Goal: Transaction & Acquisition: Purchase product/service

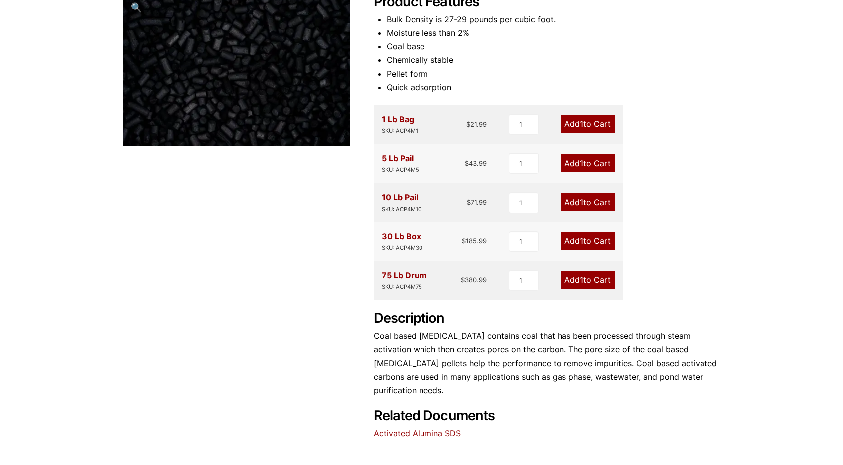
scroll to position [249, 0]
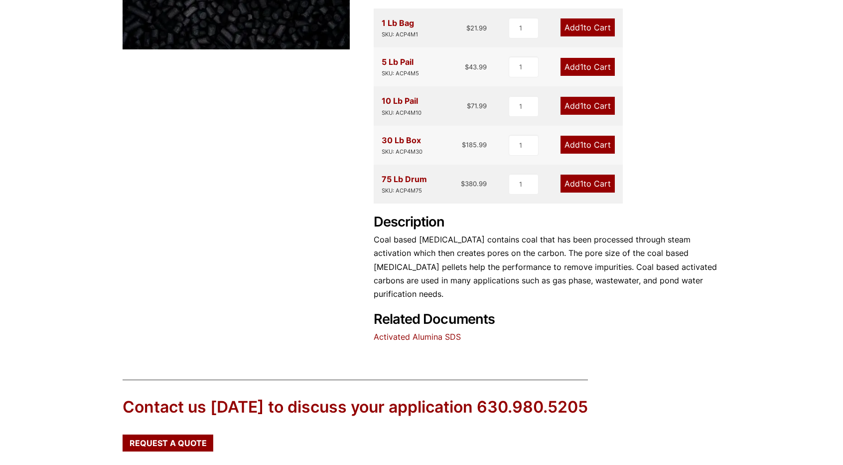
click at [594, 189] on link "Add 1 to Cart" at bounding box center [588, 183] width 54 height 18
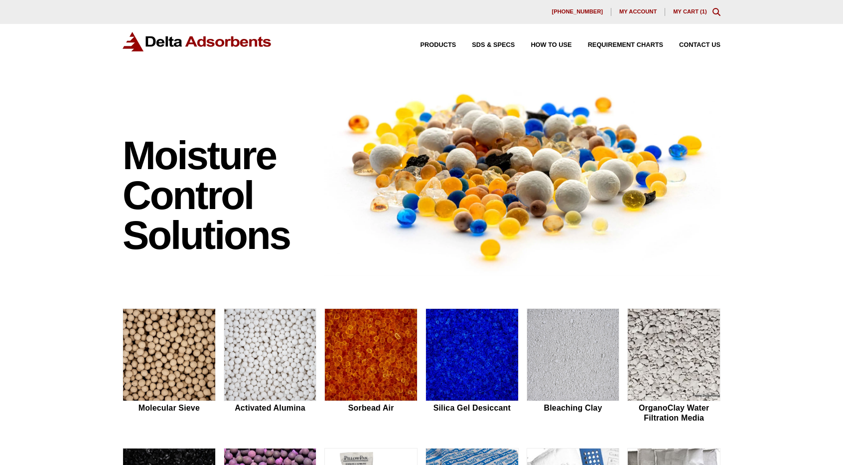
click at [694, 13] on link "My Cart ( 1 )" at bounding box center [690, 11] width 34 height 6
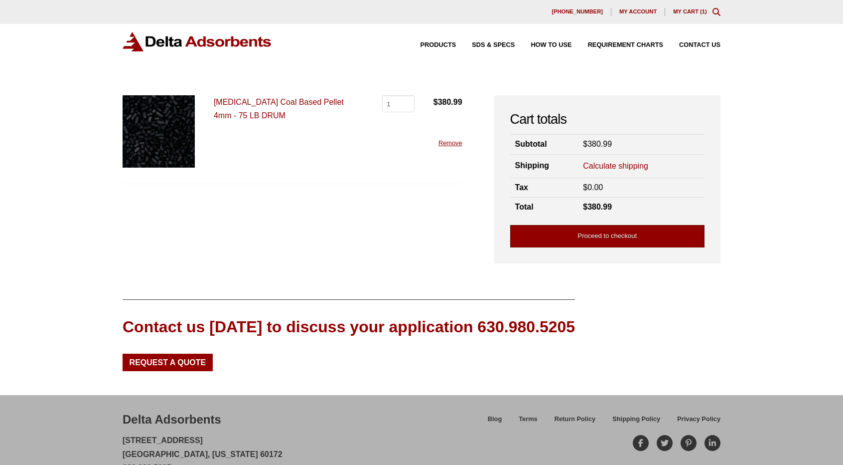
click at [612, 237] on link "Proceed to checkout" at bounding box center [607, 236] width 194 height 22
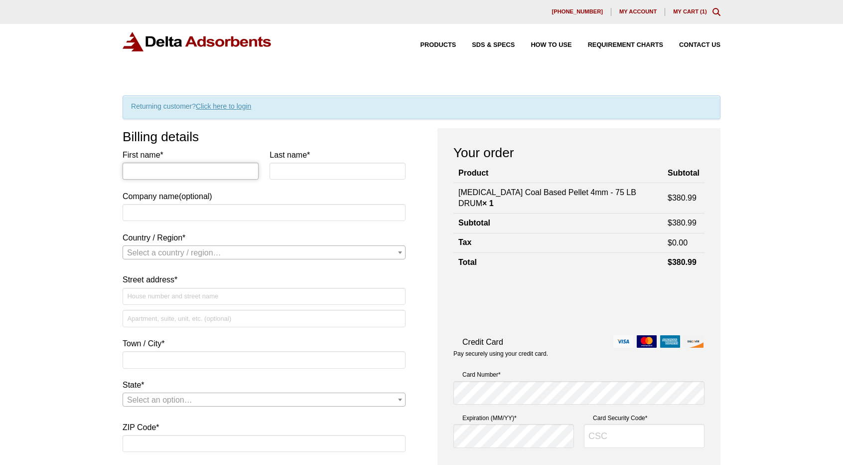
click at [167, 169] on input "First name *" at bounding box center [191, 170] width 136 height 17
type input "Patricio"
type input "Wise"
type input "Nixtaco"
select select "US"
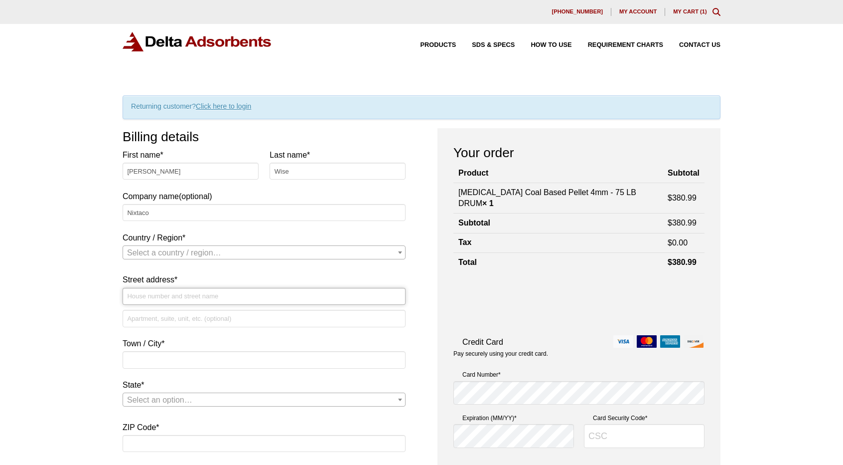
type input "[STREET_ADDRESS]"
type input "Roseville"
type input "95661"
type input "9163673800"
type input "[PERSON_NAME][EMAIL_ADDRESS][DOMAIN_NAME]"
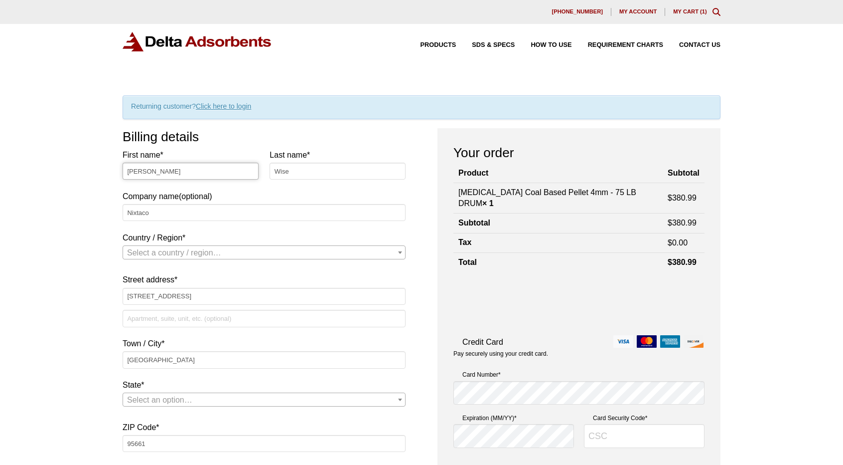
select select "US"
select select "CA"
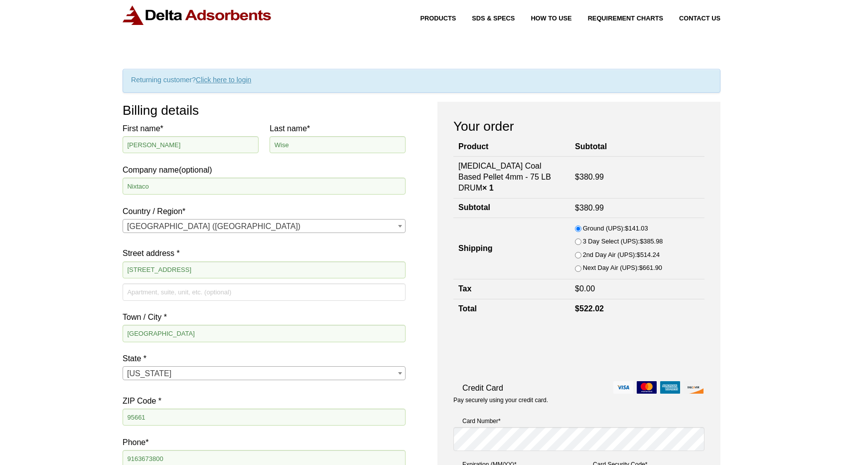
scroll to position [150, 0]
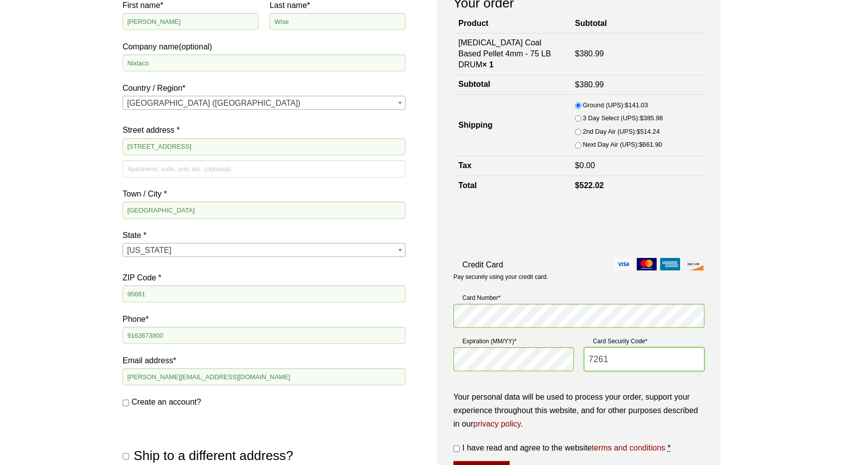
type input "7261"
click at [804, 305] on div "Our website has detected that you are using an outdated browser that will preve…" at bounding box center [421, 339] width 843 height 979
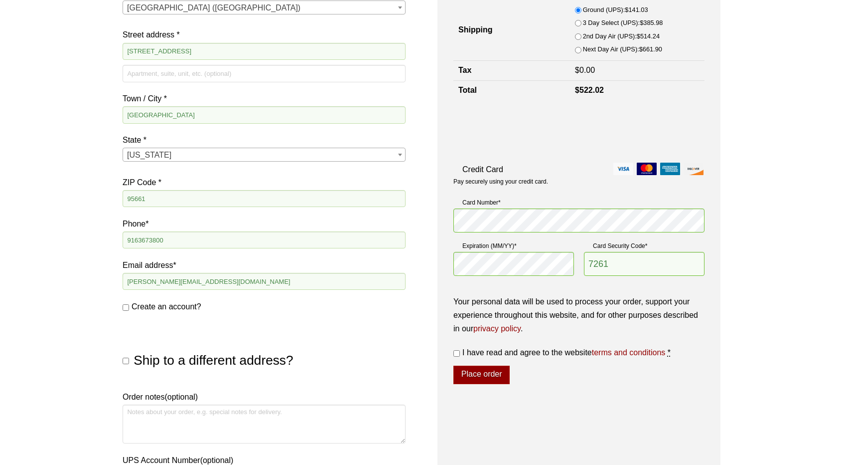
scroll to position [349, 0]
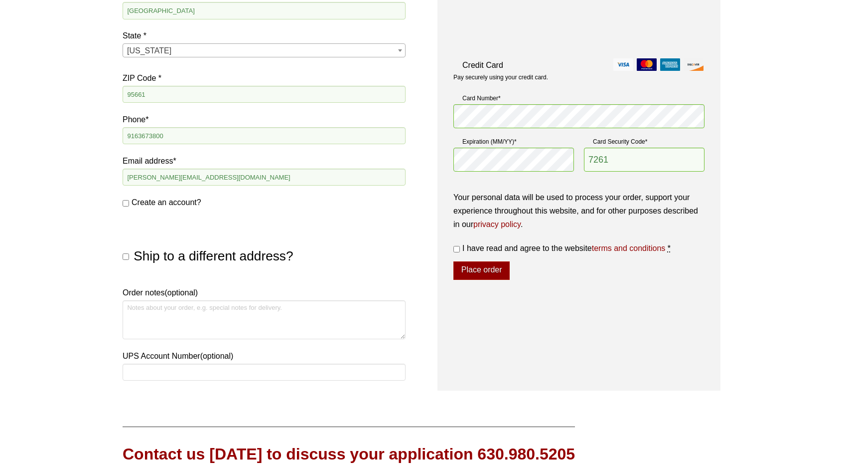
click at [458, 249] on input "I have read and agree to the website terms and conditions *" at bounding box center [457, 249] width 6 height 6
checkbox input "true"
click at [480, 271] on button "Place order" at bounding box center [482, 270] width 56 height 19
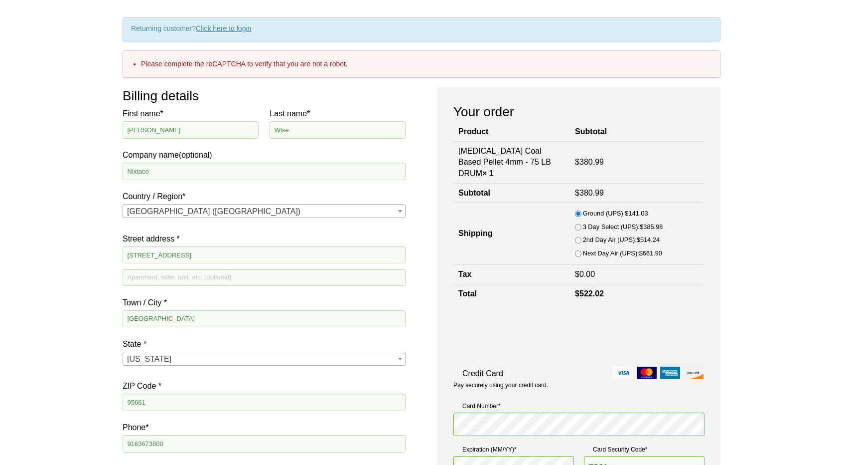
scroll to position [277, 0]
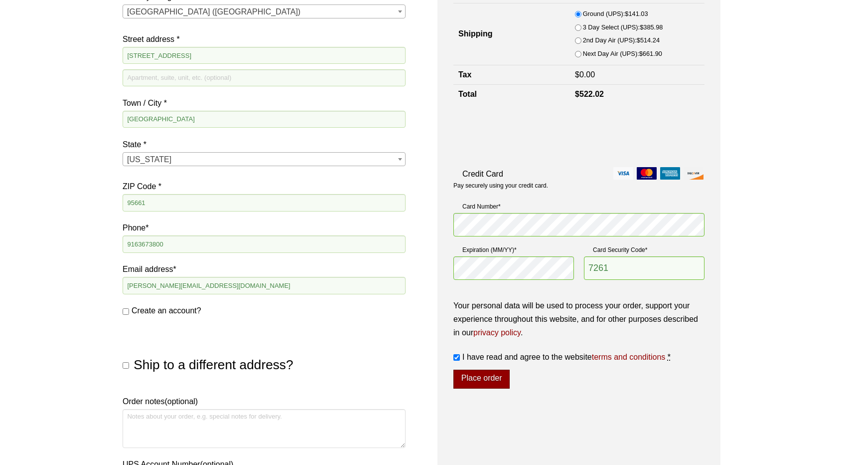
click at [491, 377] on button "Place order" at bounding box center [482, 378] width 56 height 19
